Goal: Task Accomplishment & Management: Manage account settings

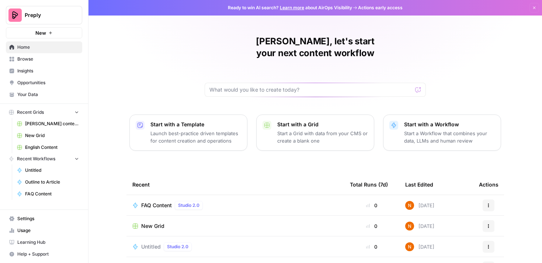
click at [31, 219] on span "Settings" at bounding box center [48, 218] width 62 height 7
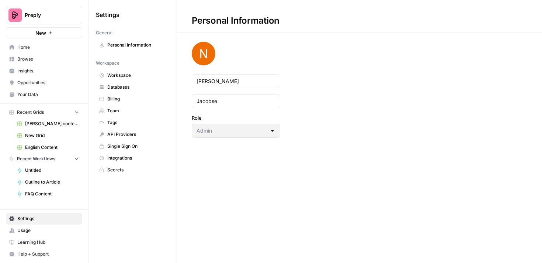
click at [128, 110] on span "Team" at bounding box center [136, 110] width 59 height 7
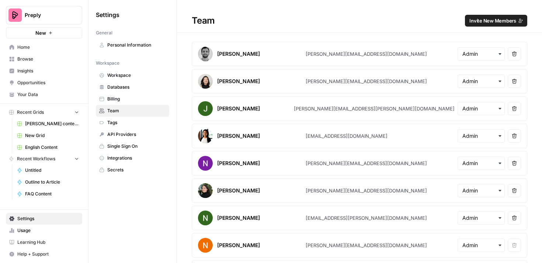
click at [492, 21] on span "Invite New Members" at bounding box center [492, 20] width 47 height 7
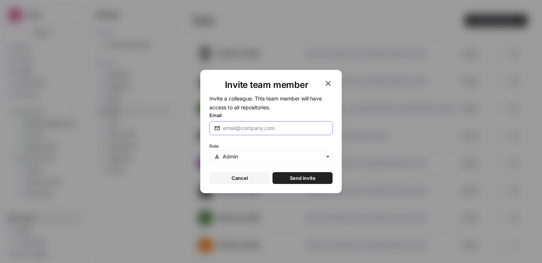
click at [262, 127] on input "Email" at bounding box center [275, 127] width 105 height 7
type input "a"
paste input "[PERSON_NAME][EMAIL_ADDRESS][DOMAIN_NAME]"
type input "[PERSON_NAME][EMAIL_ADDRESS][DOMAIN_NAME]"
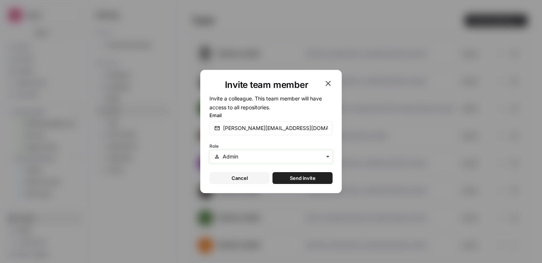
click at [299, 153] on input "text" at bounding box center [275, 156] width 105 height 7
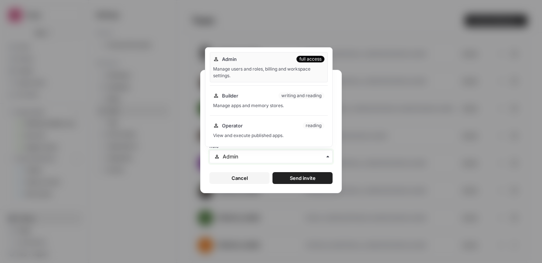
click at [298, 157] on input "text" at bounding box center [275, 156] width 105 height 7
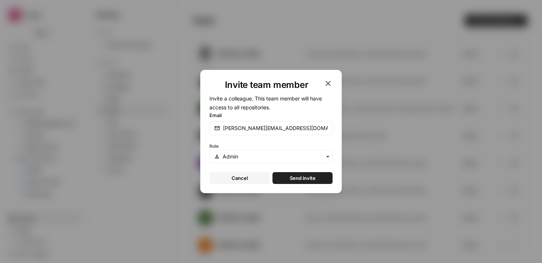
click at [299, 180] on span "Send invite" at bounding box center [303, 177] width 26 height 7
